Goal: Information Seeking & Learning: Understand process/instructions

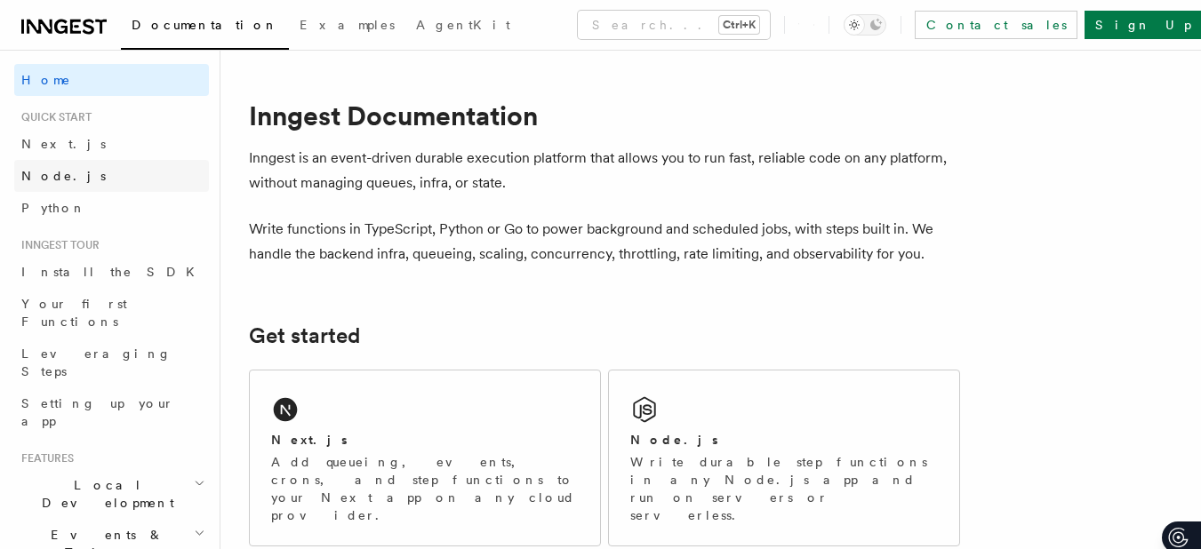
click at [50, 172] on span "Node.js" at bounding box center [63, 176] width 84 height 14
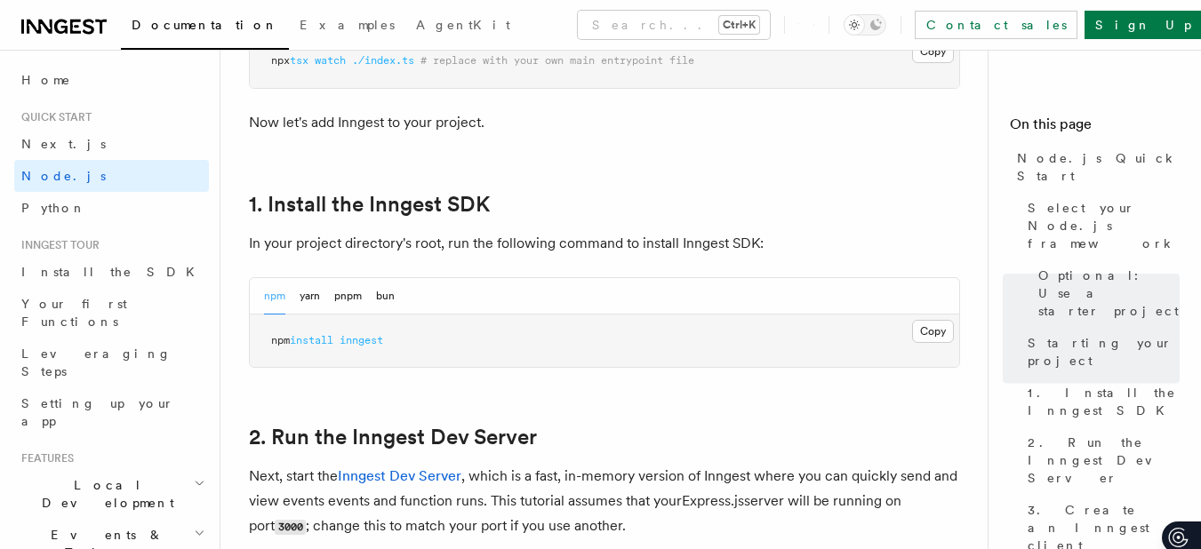
scroll to position [1093, 0]
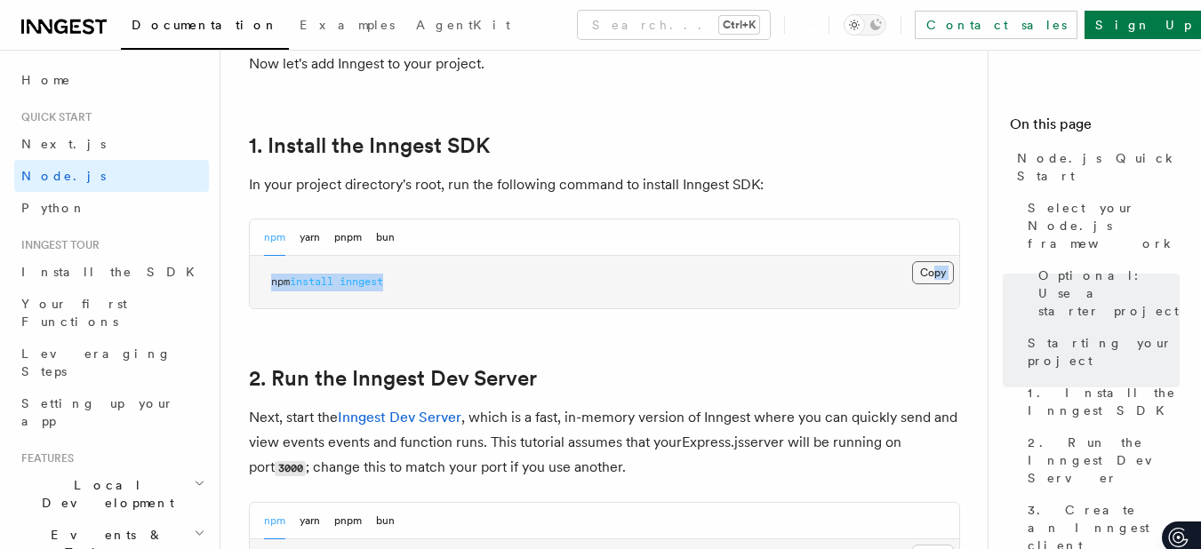
drag, startPoint x: 970, startPoint y: 286, endPoint x: 927, endPoint y: 267, distance: 46.9
click at [927, 267] on button "Copy Copied" at bounding box center [933, 272] width 42 height 23
click at [929, 263] on button "Copy Copied" at bounding box center [933, 272] width 42 height 23
click at [912, 261] on button "Copy Copied" at bounding box center [933, 272] width 42 height 23
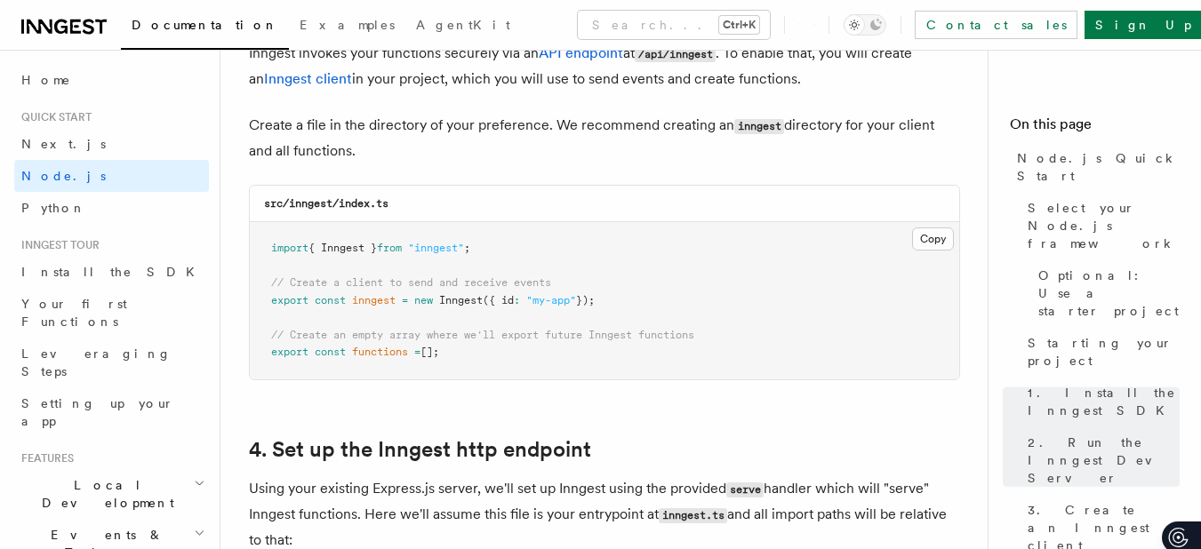
scroll to position [2336, 0]
drag, startPoint x: 269, startPoint y: 283, endPoint x: 644, endPoint y: 308, distance: 375.0
click at [644, 308] on pre "import { Inngest } from "inngest" ; // Create a client to send and receive even…" at bounding box center [604, 299] width 709 height 157
copy code "// Create a client to send and receive events export const inngest = new Innges…"
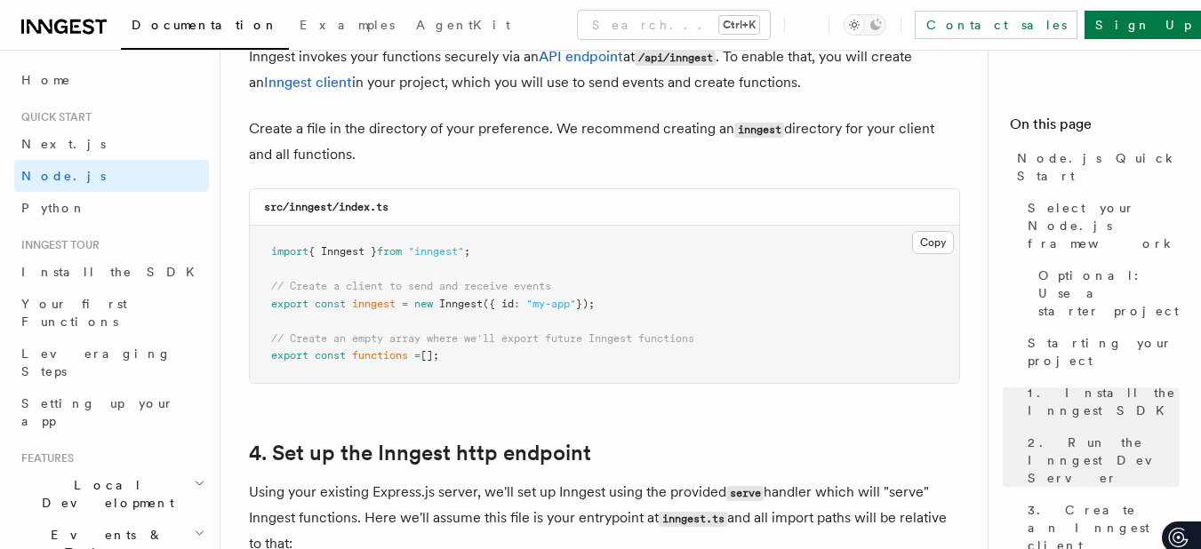
scroll to position [2331, 0]
drag, startPoint x: 271, startPoint y: 361, endPoint x: 559, endPoint y: 358, distance: 288.0
click at [559, 358] on pre "import { Inngest } from "inngest" ; // Create a client to send and receive even…" at bounding box center [604, 305] width 709 height 157
copy span "export const functions = [];"
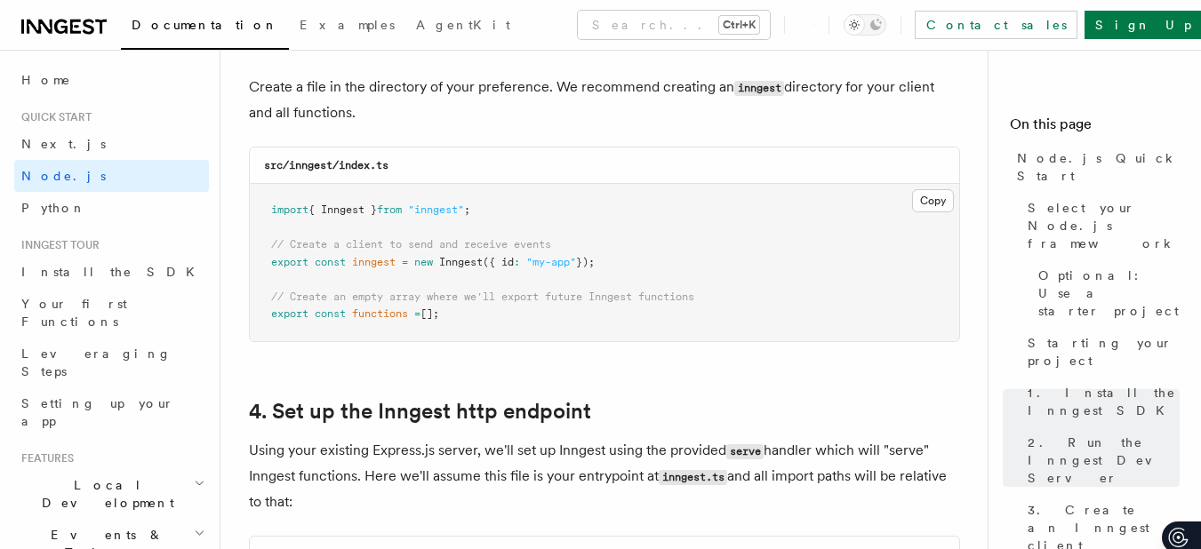
scroll to position [2366, 0]
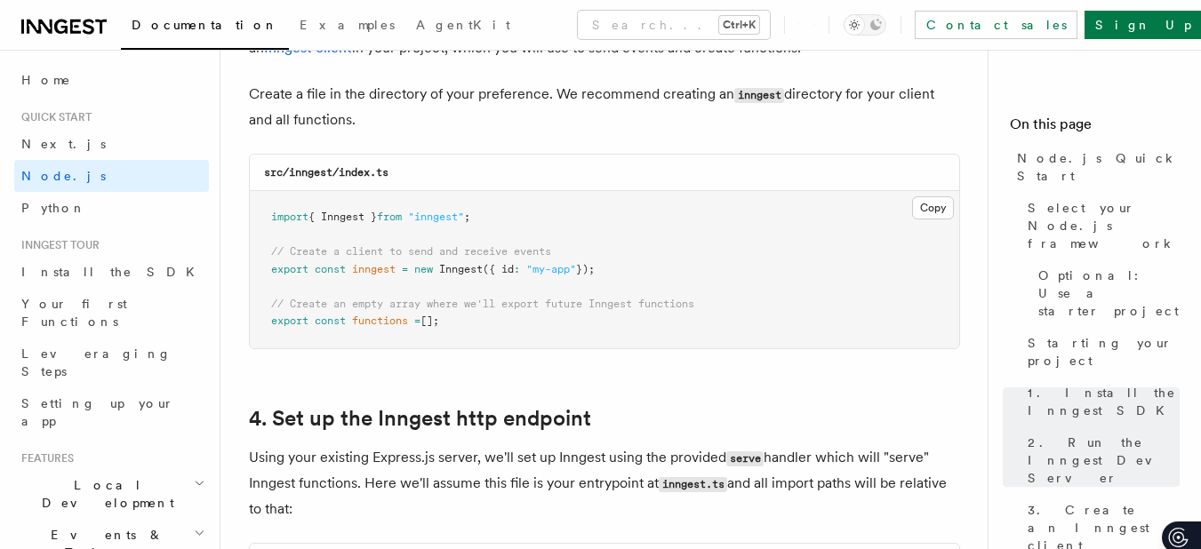
drag, startPoint x: 268, startPoint y: 304, endPoint x: 531, endPoint y: 337, distance: 265.2
click at [531, 337] on pre "import { Inngest } from "inngest" ; // Create a client to send and receive even…" at bounding box center [604, 269] width 709 height 157
copy code "// Create an empty array where we'll export future Inngest functions export con…"
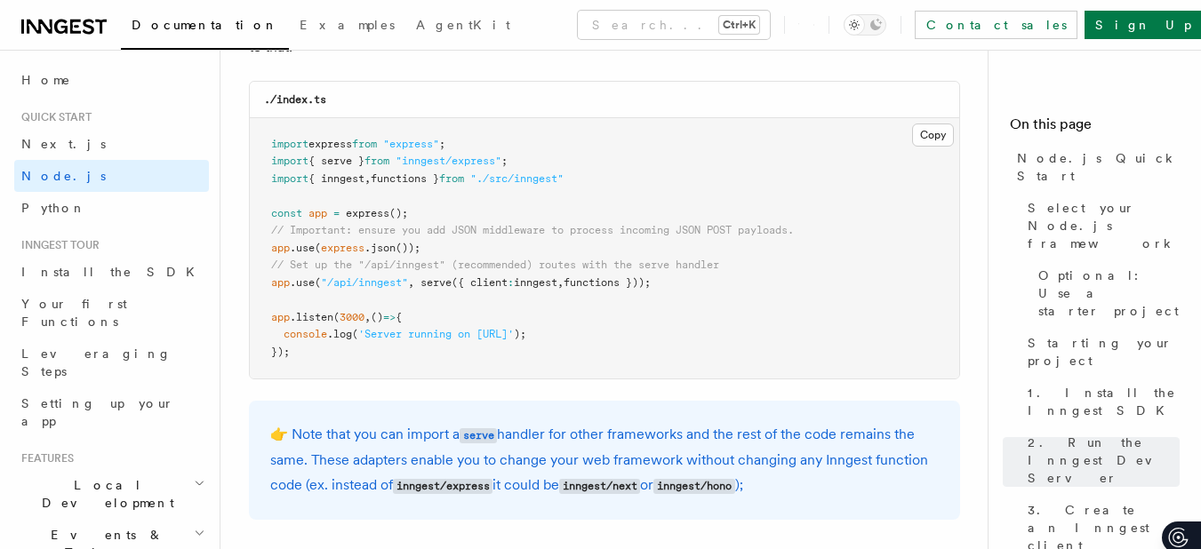
scroll to position [2829, 0]
click at [432, 287] on span "serve" at bounding box center [435, 282] width 31 height 12
click at [431, 284] on span "serve" at bounding box center [435, 282] width 31 height 12
click at [430, 287] on span "serve" at bounding box center [435, 282] width 31 height 12
drag, startPoint x: 423, startPoint y: 276, endPoint x: 662, endPoint y: 286, distance: 239.3
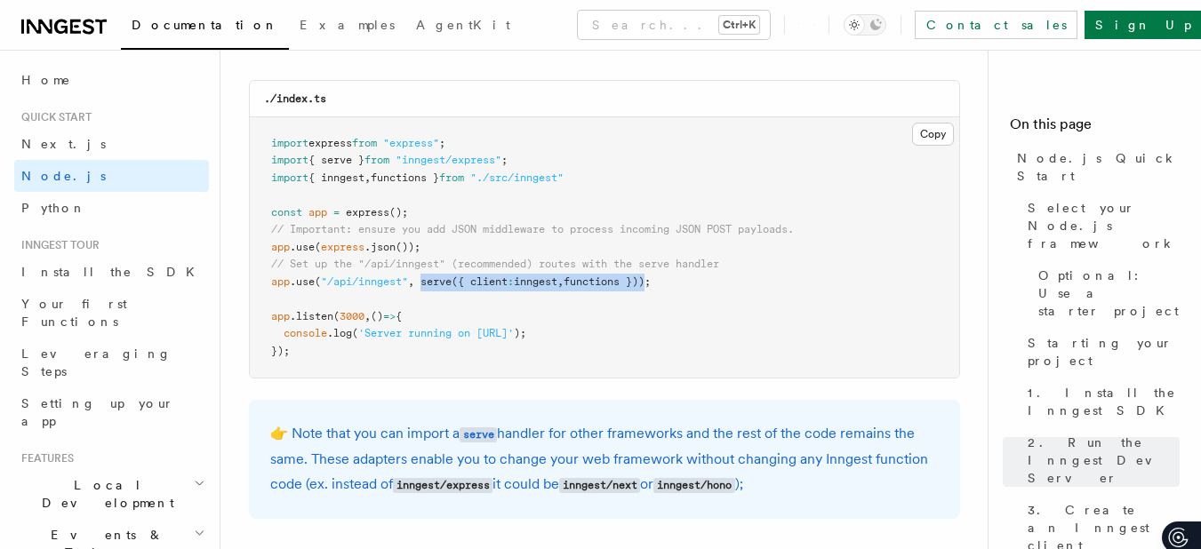
click at [651, 286] on span "app .use ( "/api/inngest" , serve ({ client : inngest , functions }));" at bounding box center [461, 282] width 380 height 12
copy span "serve ({ client : inngest , functions })"
click at [276, 164] on span "import" at bounding box center [289, 160] width 37 height 12
click at [280, 172] on span "import" at bounding box center [289, 178] width 37 height 12
click at [280, 174] on span "import" at bounding box center [289, 178] width 37 height 12
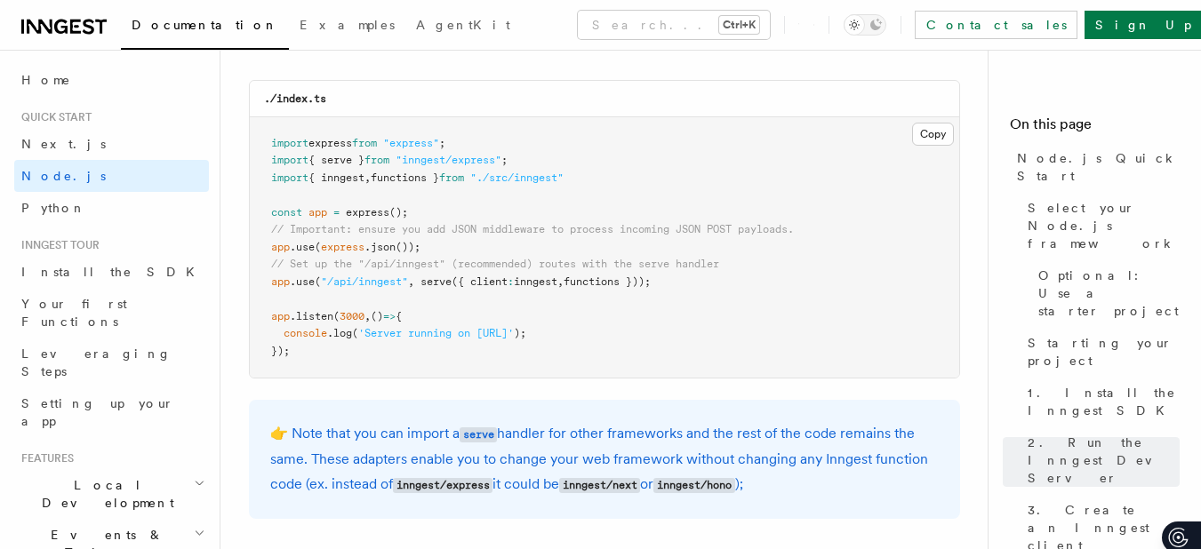
click at [276, 162] on span "import" at bounding box center [289, 160] width 37 height 12
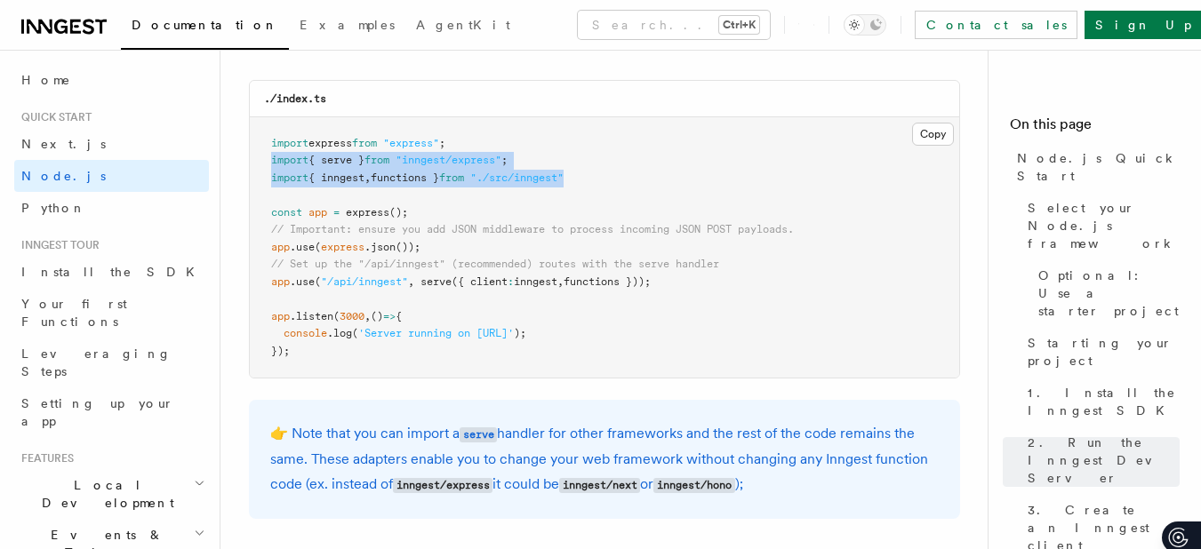
drag, startPoint x: 271, startPoint y: 159, endPoint x: 656, endPoint y: 187, distance: 385.9
click at [656, 187] on pre "import express from "express" ; import { serve } from "inngest/express" ; impor…" at bounding box center [604, 247] width 709 height 261
copy code "import { serve } from "inngest/express" ; import { inngest , functions } from "…"
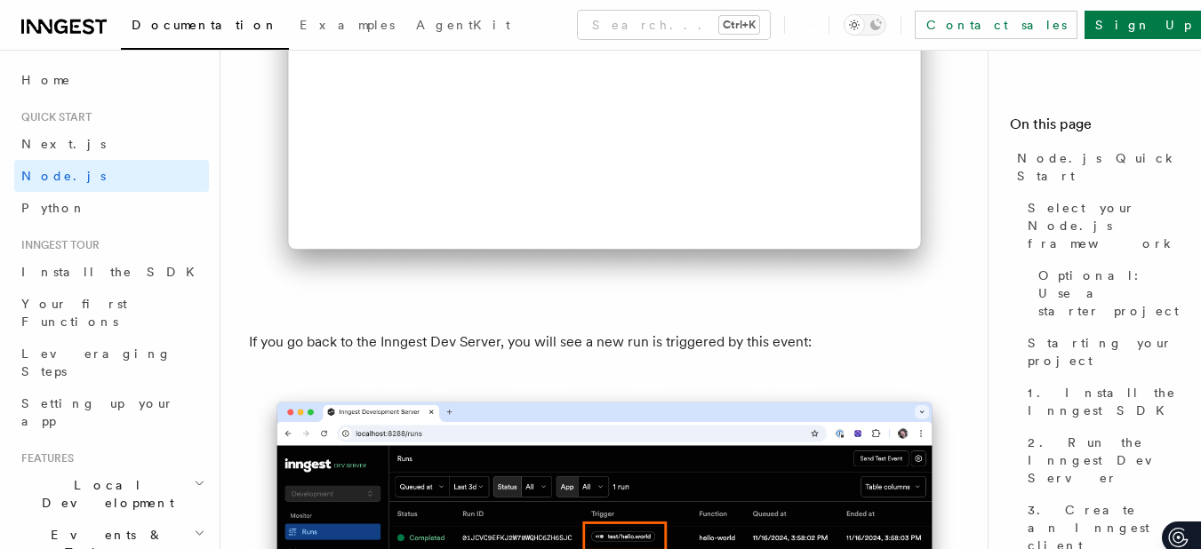
scroll to position [10199, 0]
